Goal: Information Seeking & Learning: Learn about a topic

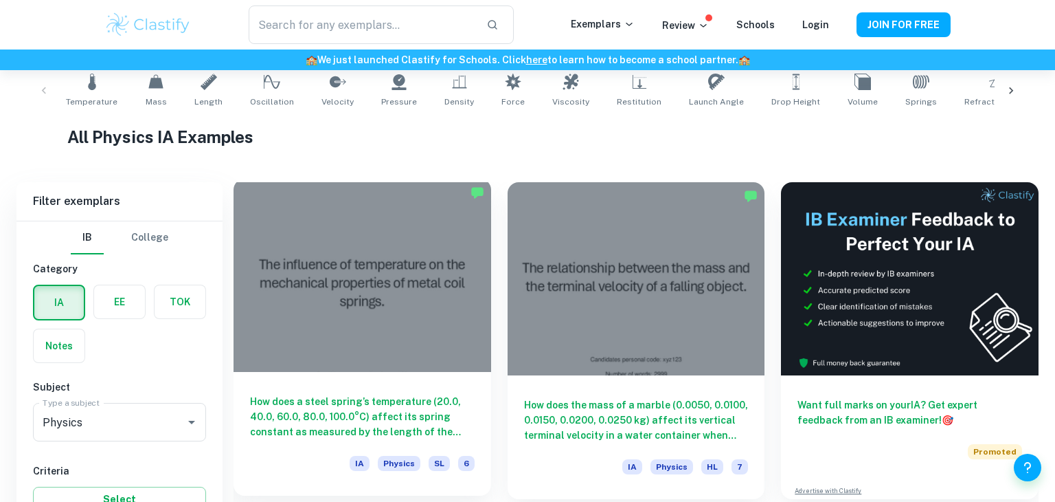
scroll to position [376, 0]
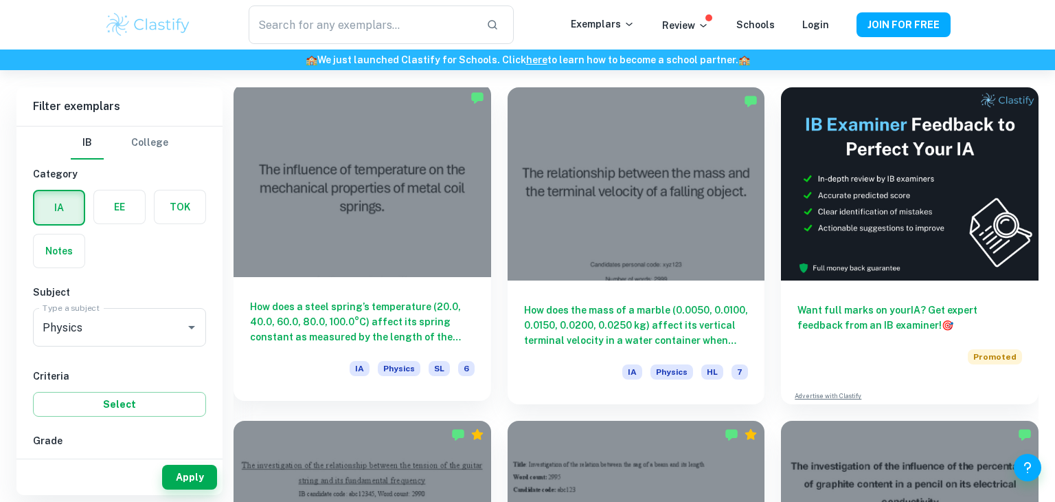
click at [383, 227] on div at bounding box center [363, 180] width 258 height 193
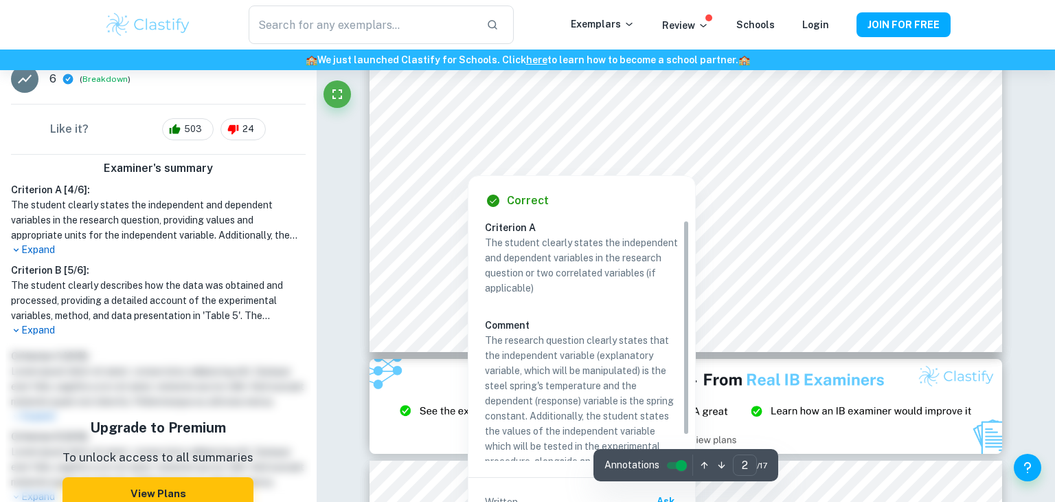
scroll to position [1632, 0]
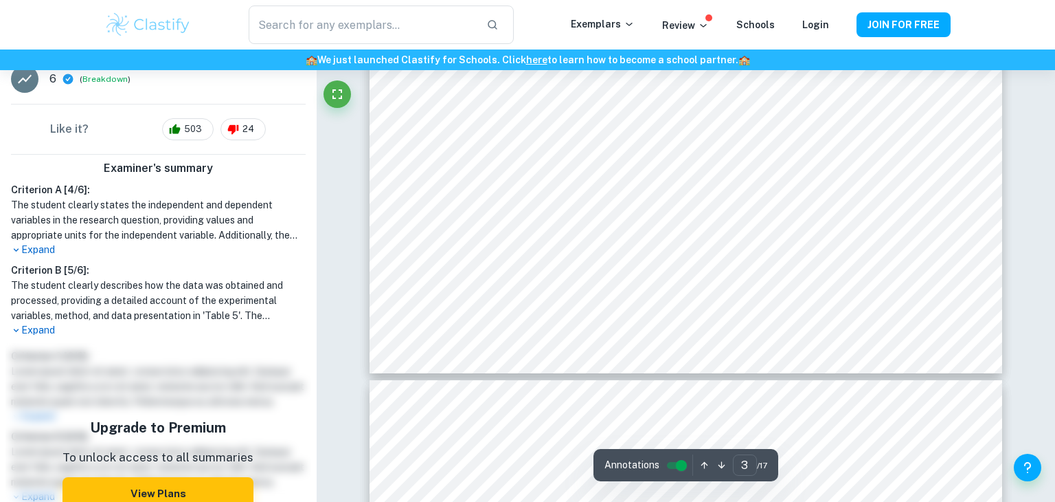
type input "4"
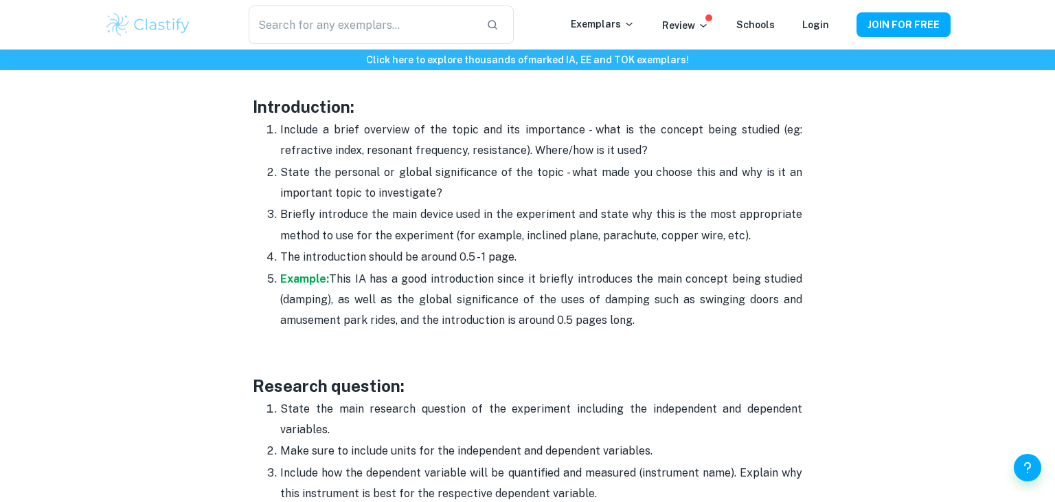
scroll to position [897, 0]
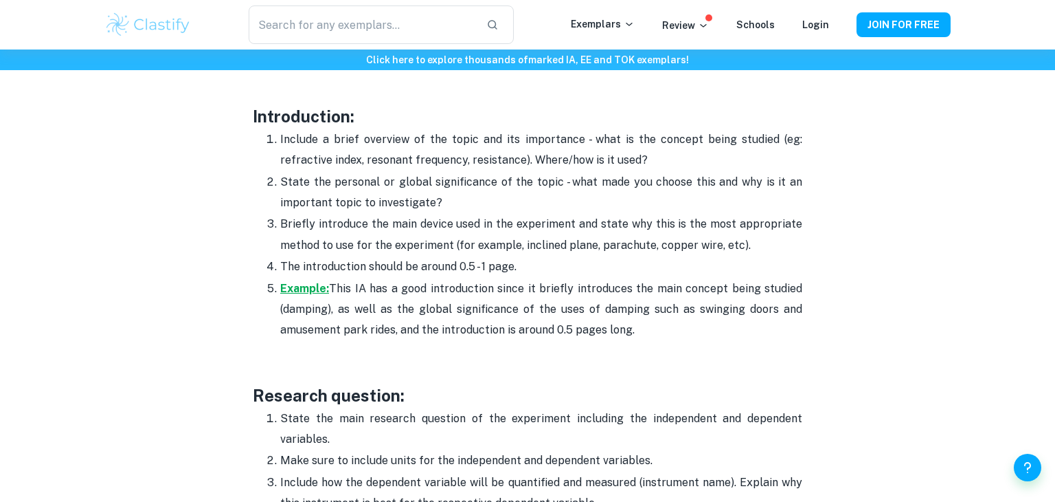
click at [297, 288] on strong "Example:" at bounding box center [304, 288] width 49 height 13
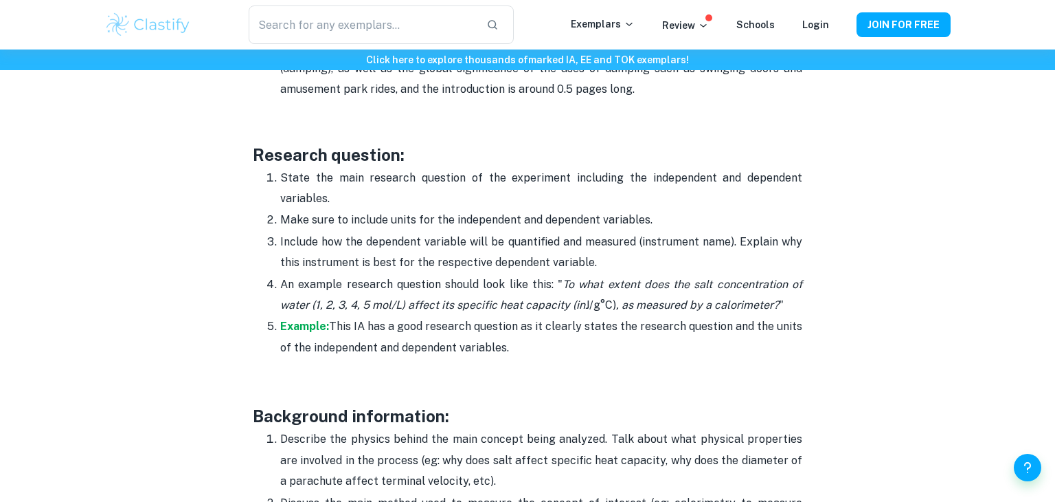
scroll to position [1142, 0]
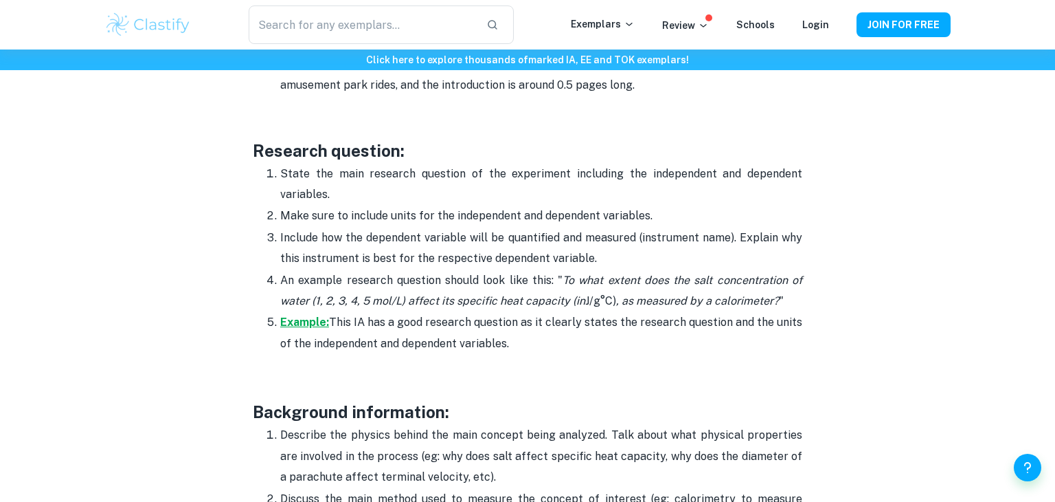
click at [307, 318] on strong "Example:" at bounding box center [304, 321] width 49 height 13
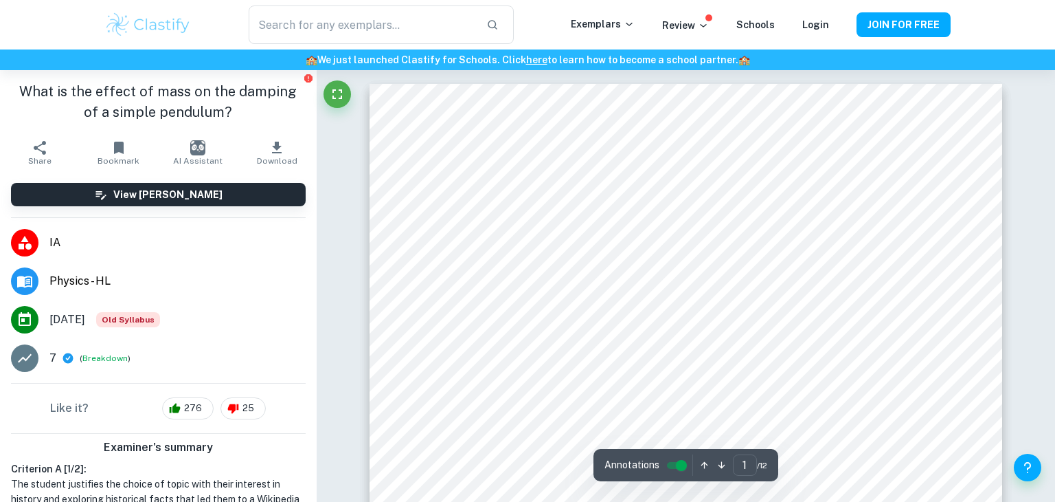
scroll to position [52, 0]
